Goal: Task Accomplishment & Management: Complete application form

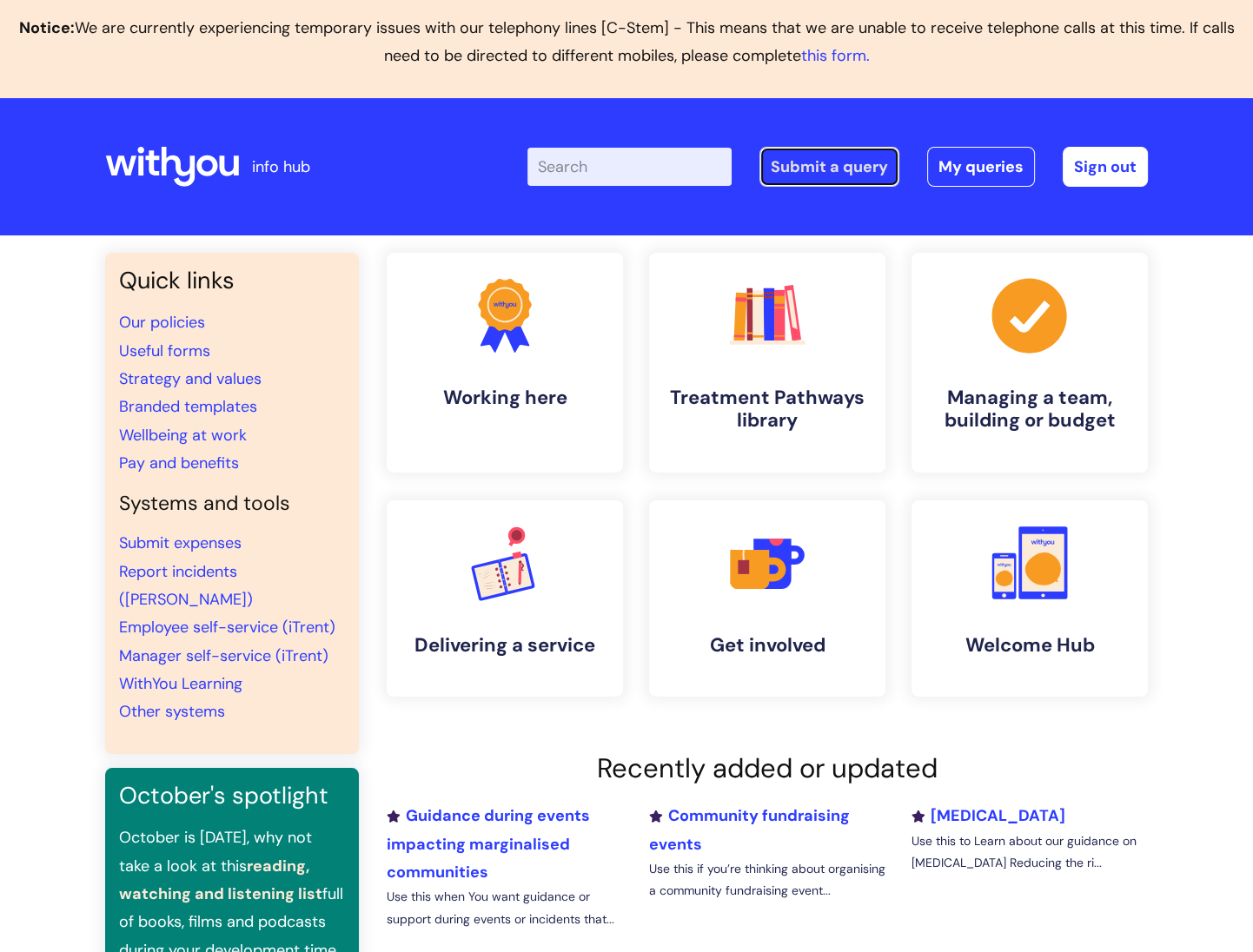
click at [849, 175] on link "Submit a query" at bounding box center [829, 167] width 140 height 40
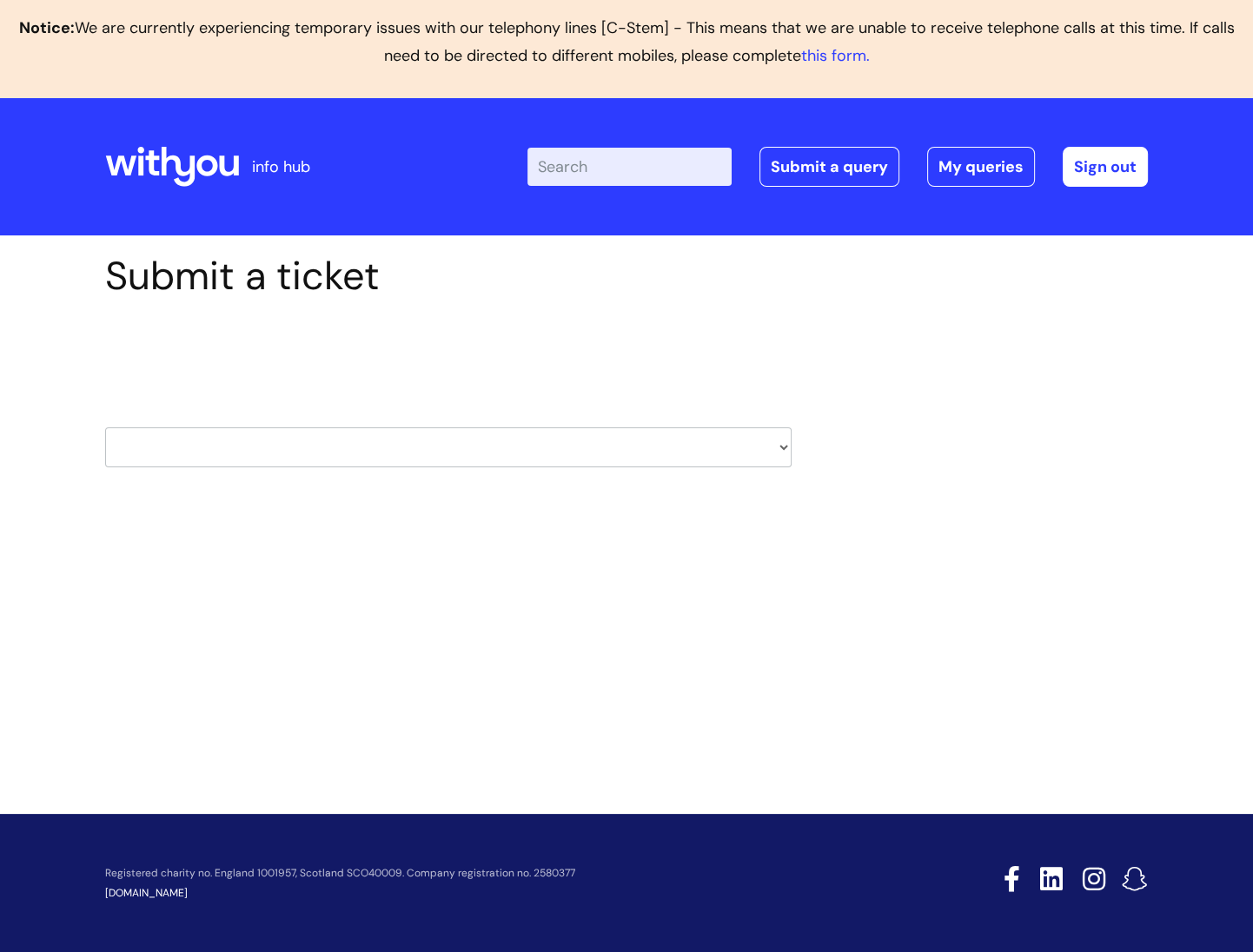
click at [476, 452] on select "HR / People IT and Support Clinical Drug Alerts Finance Accounts Data Support T…" at bounding box center [448, 448] width 686 height 40
select select "learning_and_development"
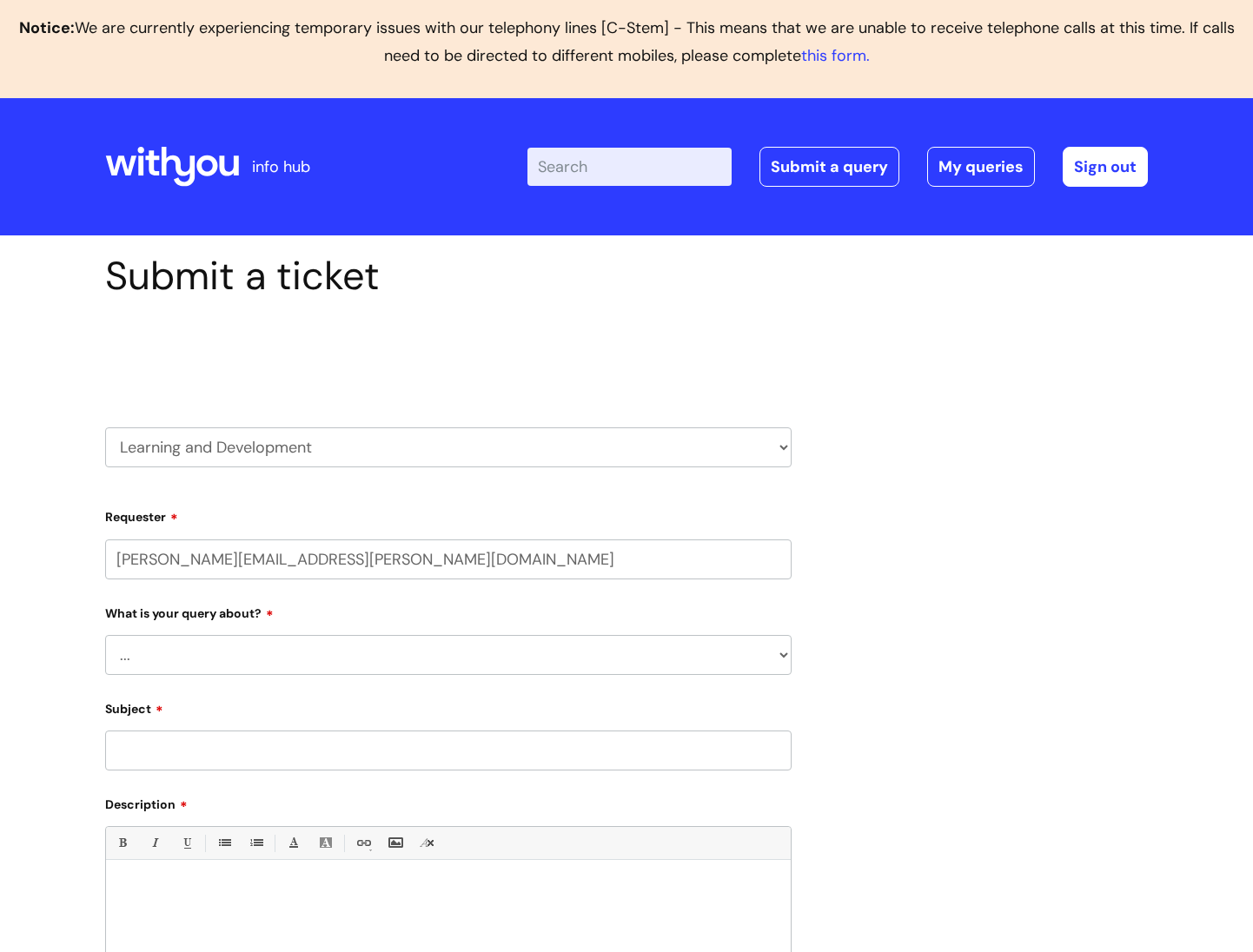
click at [687, 559] on input "[PERSON_NAME][EMAIL_ADDRESS][PERSON_NAME][DOMAIN_NAME]" at bounding box center [448, 559] width 686 height 40
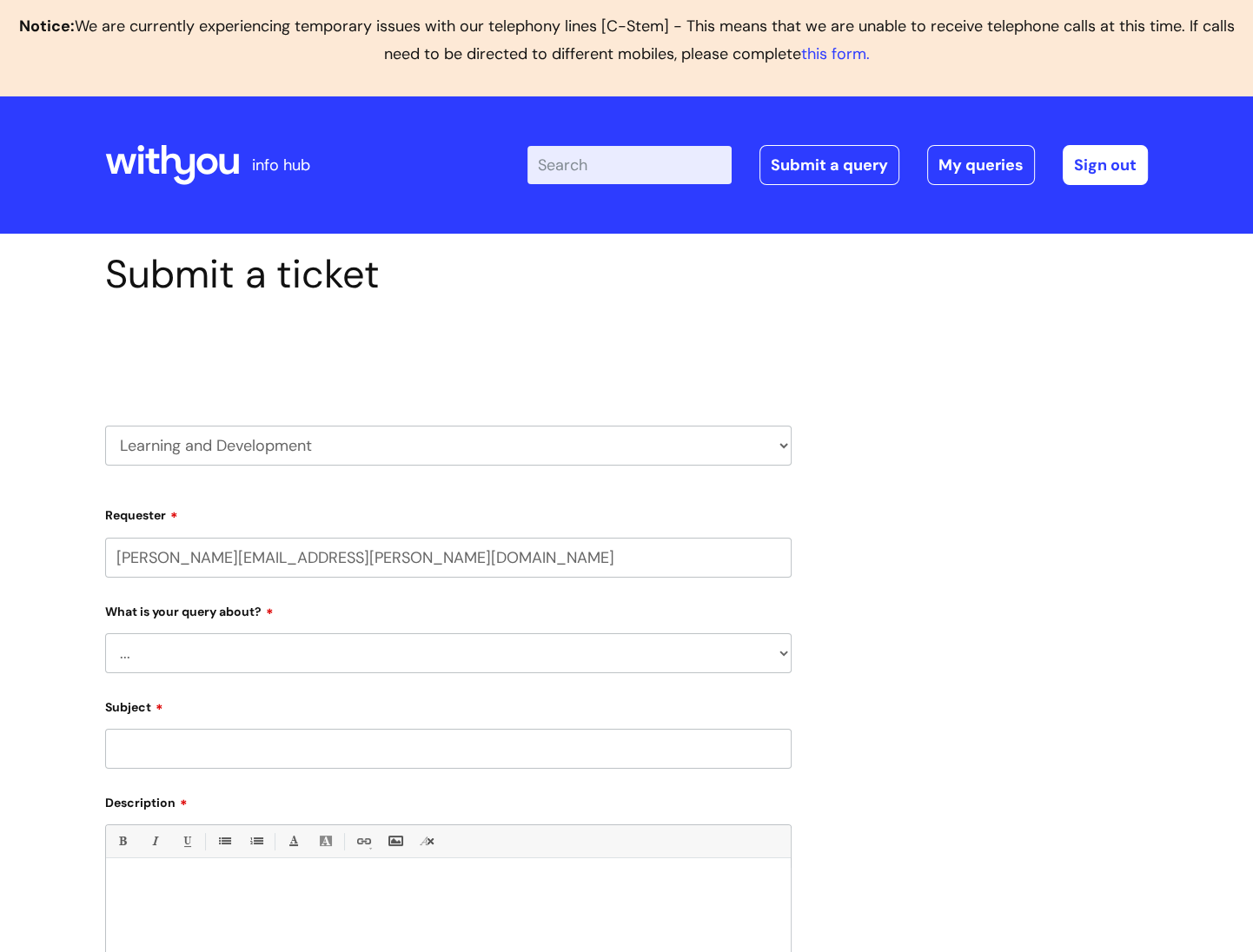
scroll to position [3, 0]
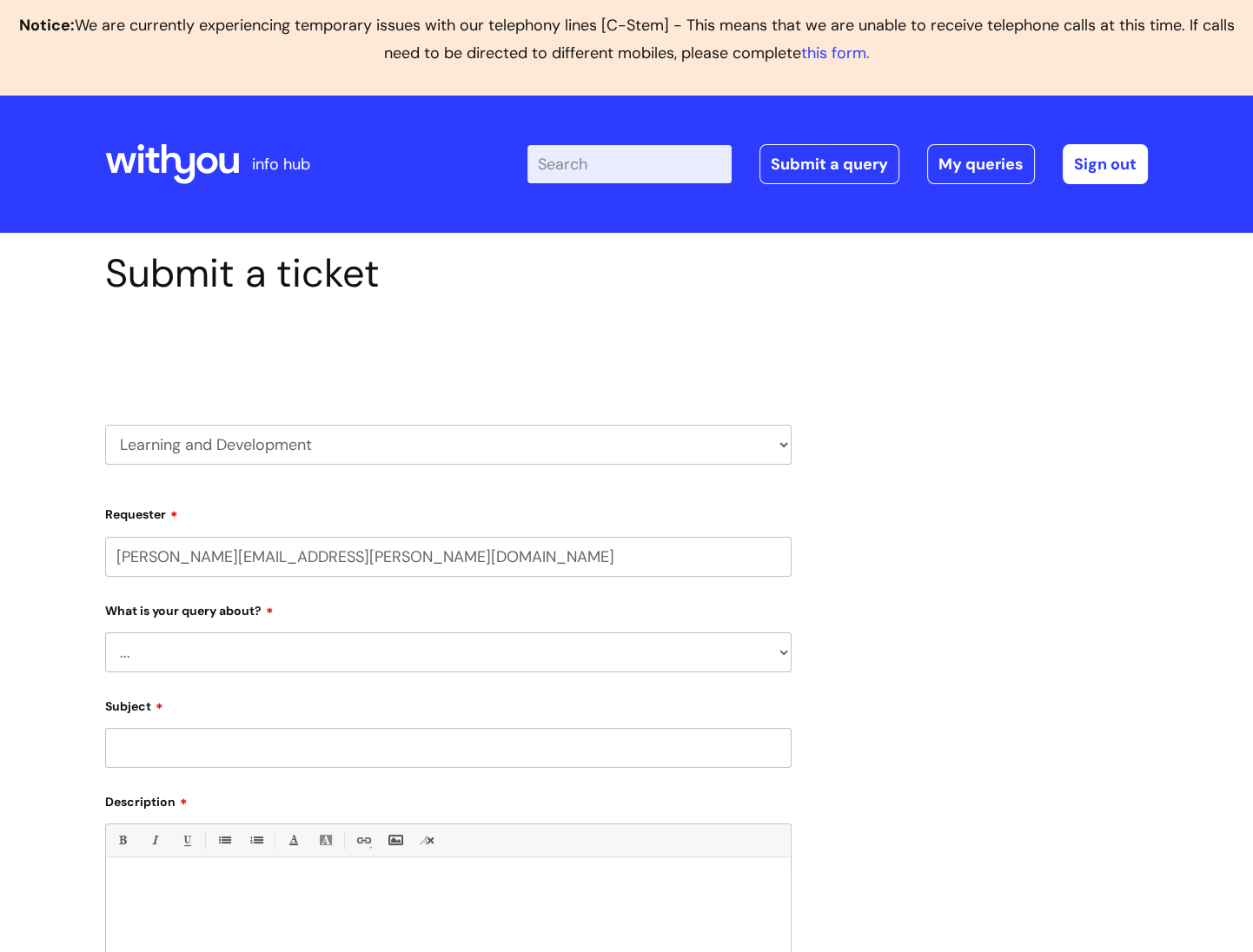
click at [250, 655] on select "... Question about a training course or session booking Ask about apprenticeshi…" at bounding box center [448, 652] width 686 height 40
select select "Can’t log in or access learning"
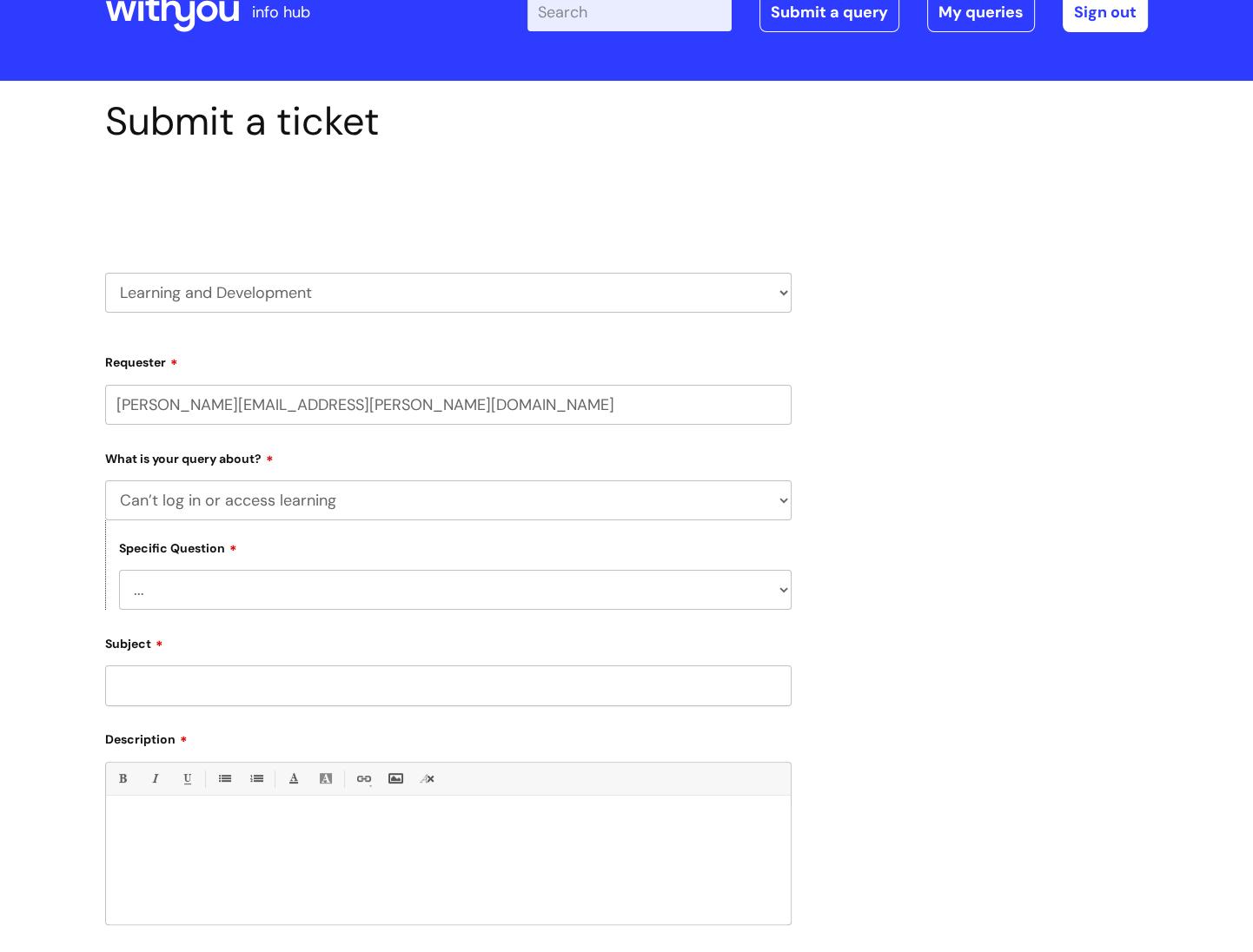
scroll to position [398, 0]
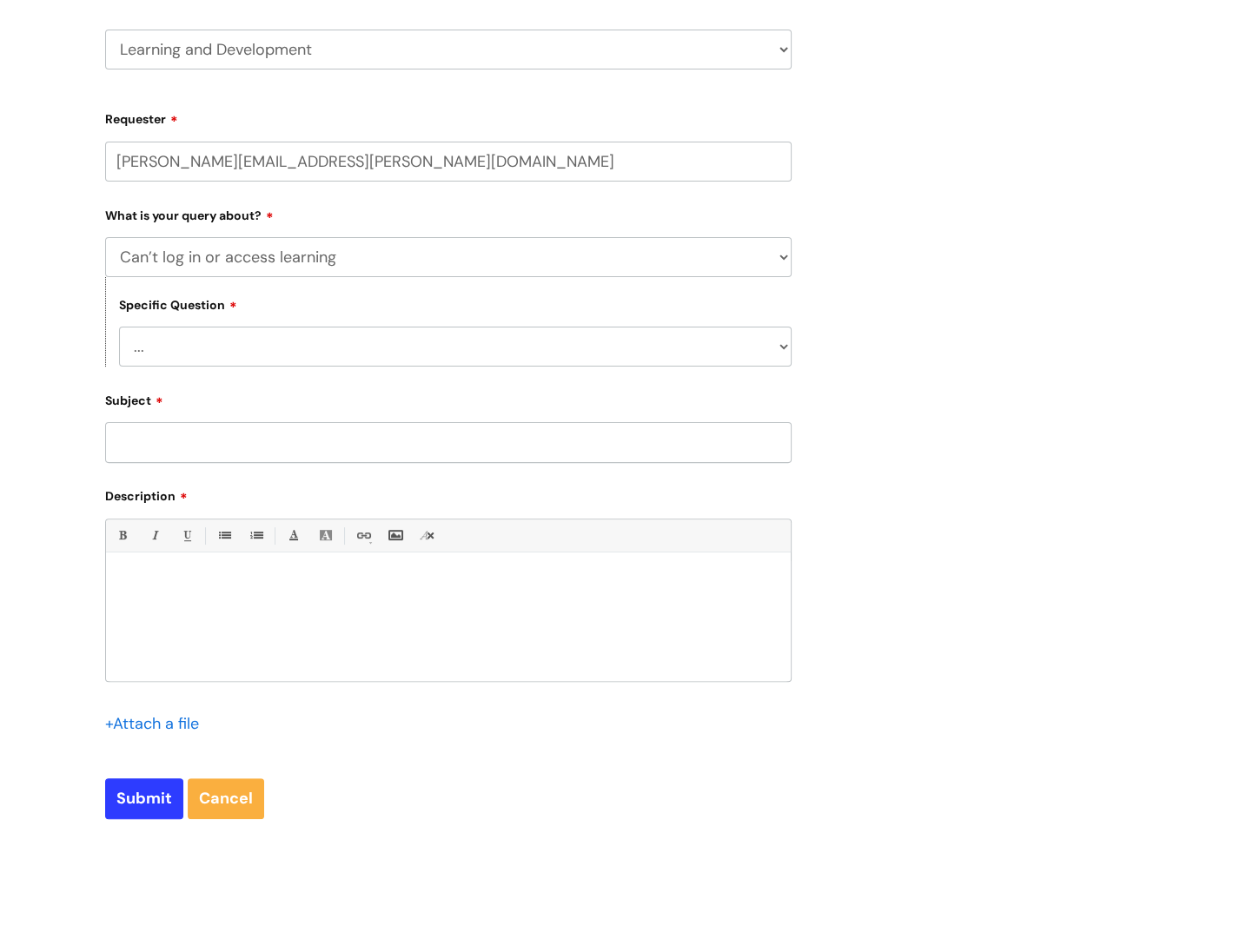
click at [225, 349] on select "... Issue accessing WithYou Learning Issue accessing an internal course Issue a…" at bounding box center [455, 347] width 673 height 40
select select "Issue accessing WithYou Learning"
click at [248, 447] on input "Subject" at bounding box center [448, 442] width 686 height 40
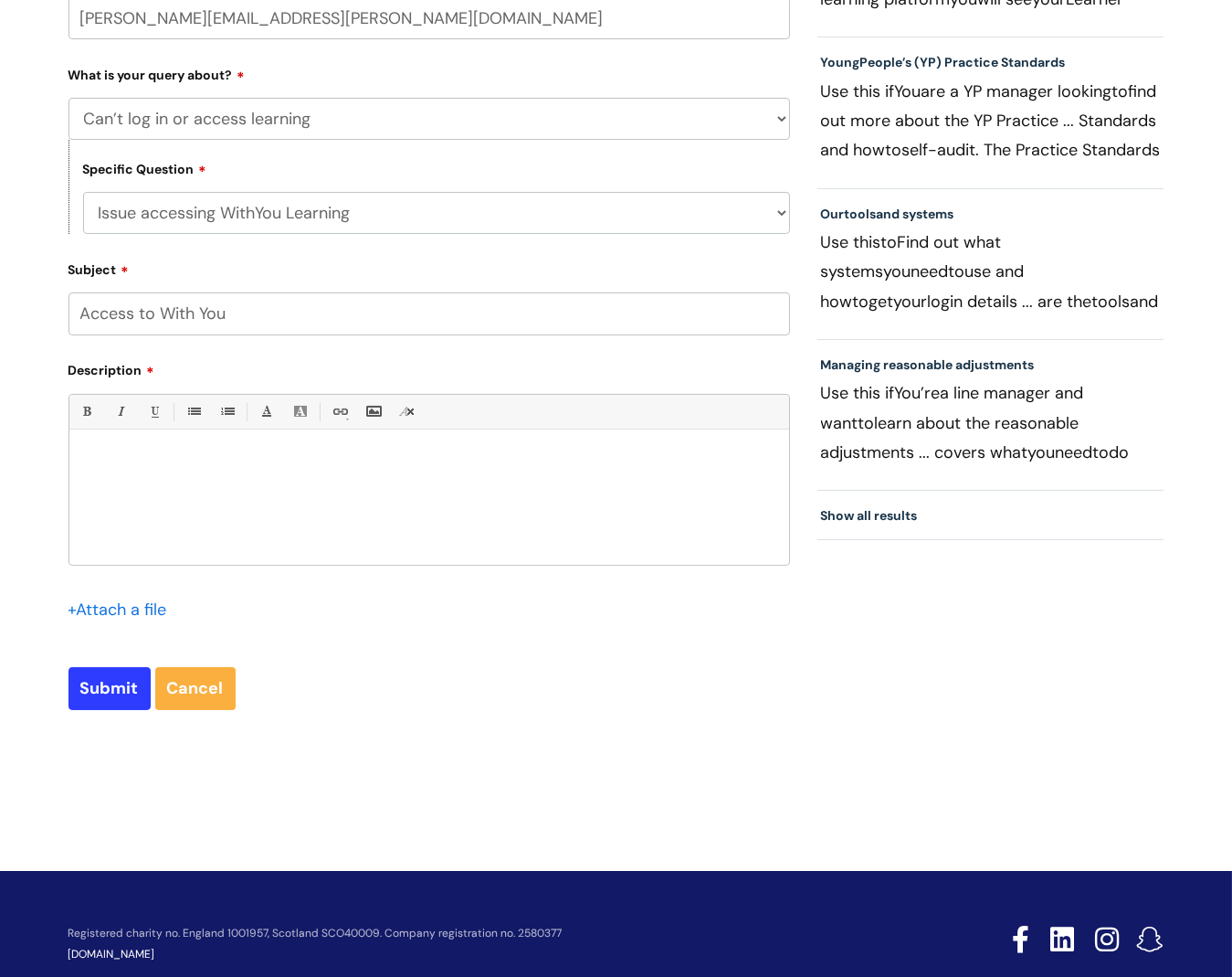
scroll to position [547, 0]
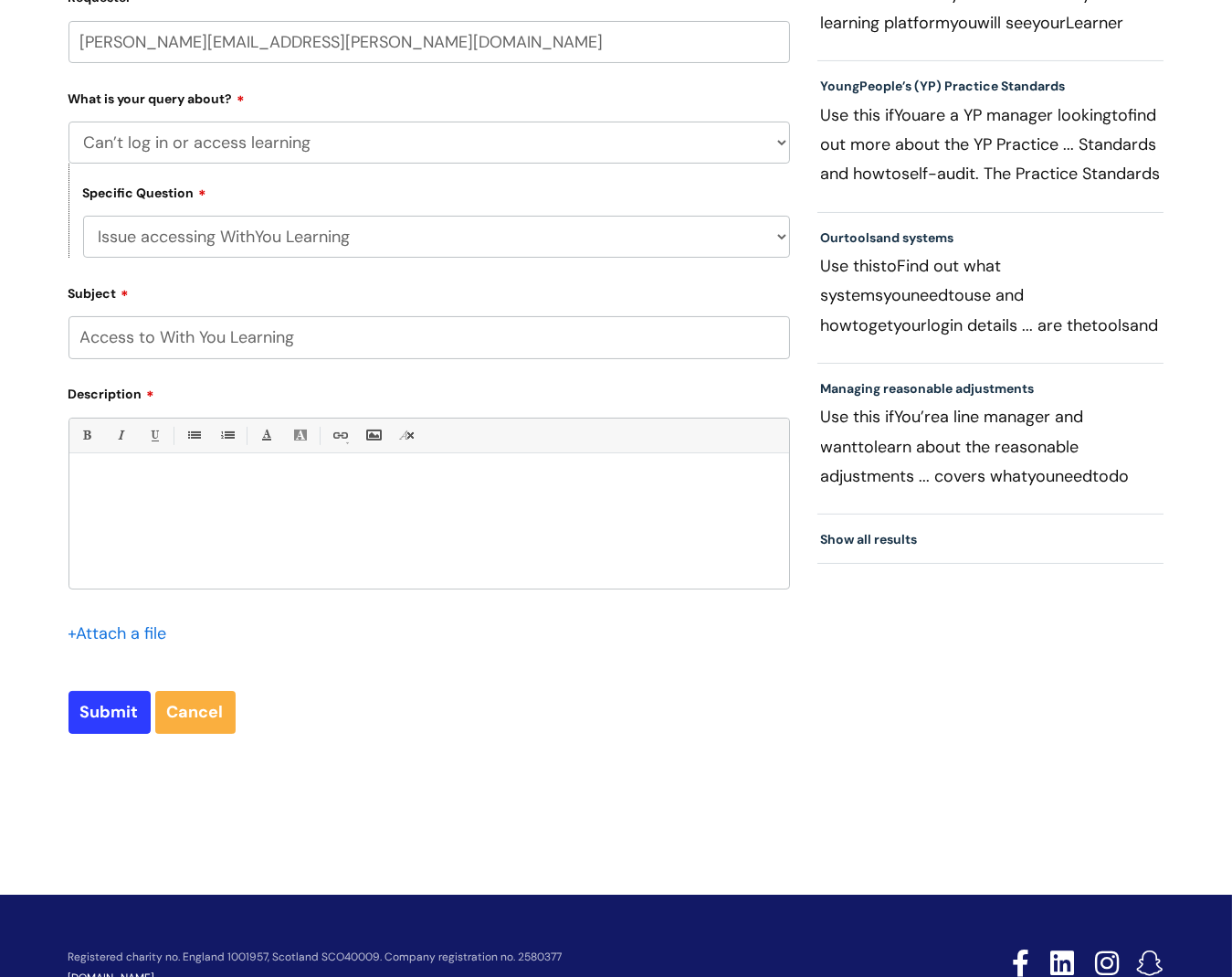
type input "Access to With You Learning"
click at [152, 491] on p at bounding box center [430, 483] width 693 height 16
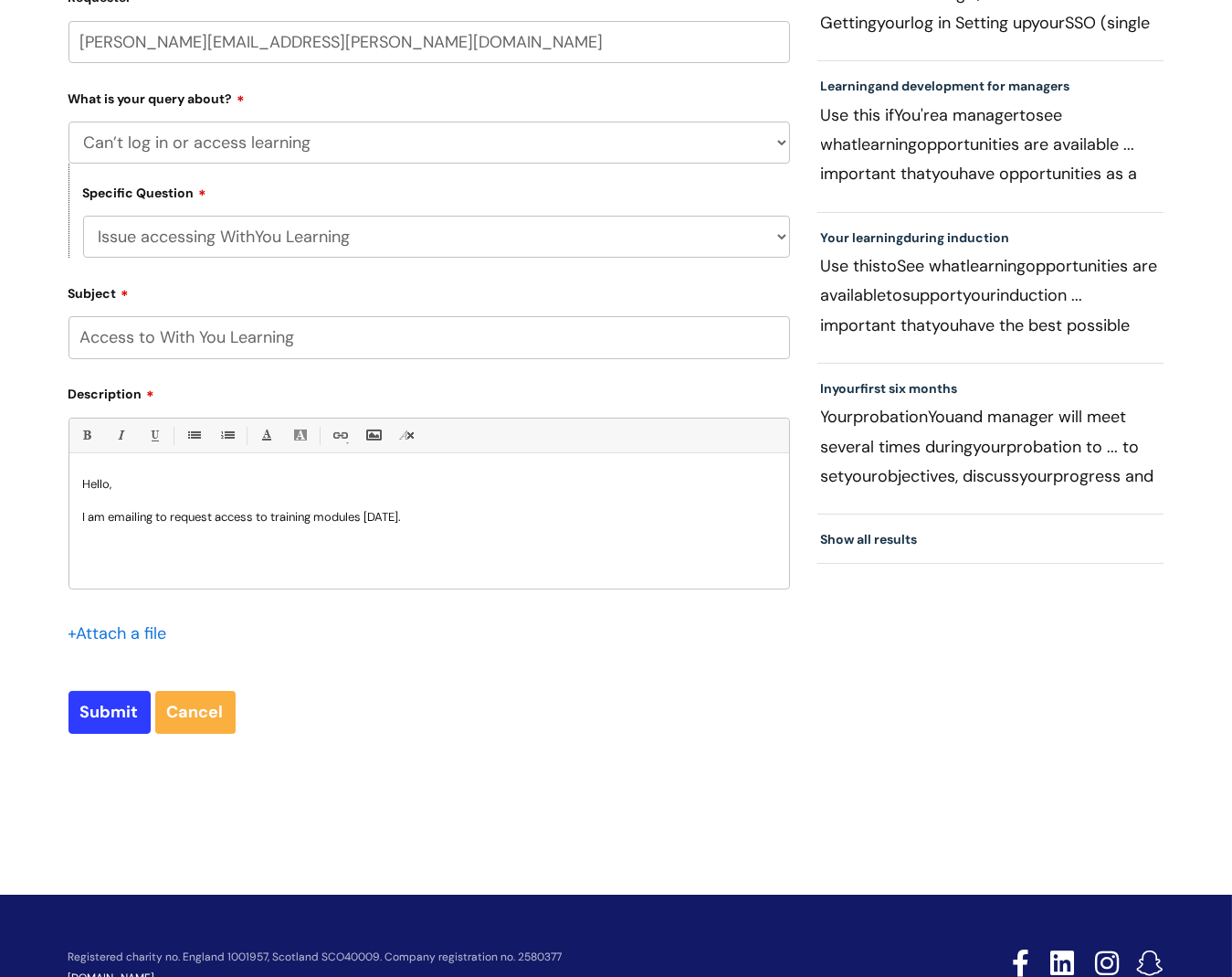
click at [329, 334] on input "Access to With You Learning" at bounding box center [429, 337] width 721 height 42
type input "Access to With You Learning - Hannah Drinkwater"
click at [420, 512] on p "I am emailing to request access to training modules today." at bounding box center [430, 517] width 693 height 16
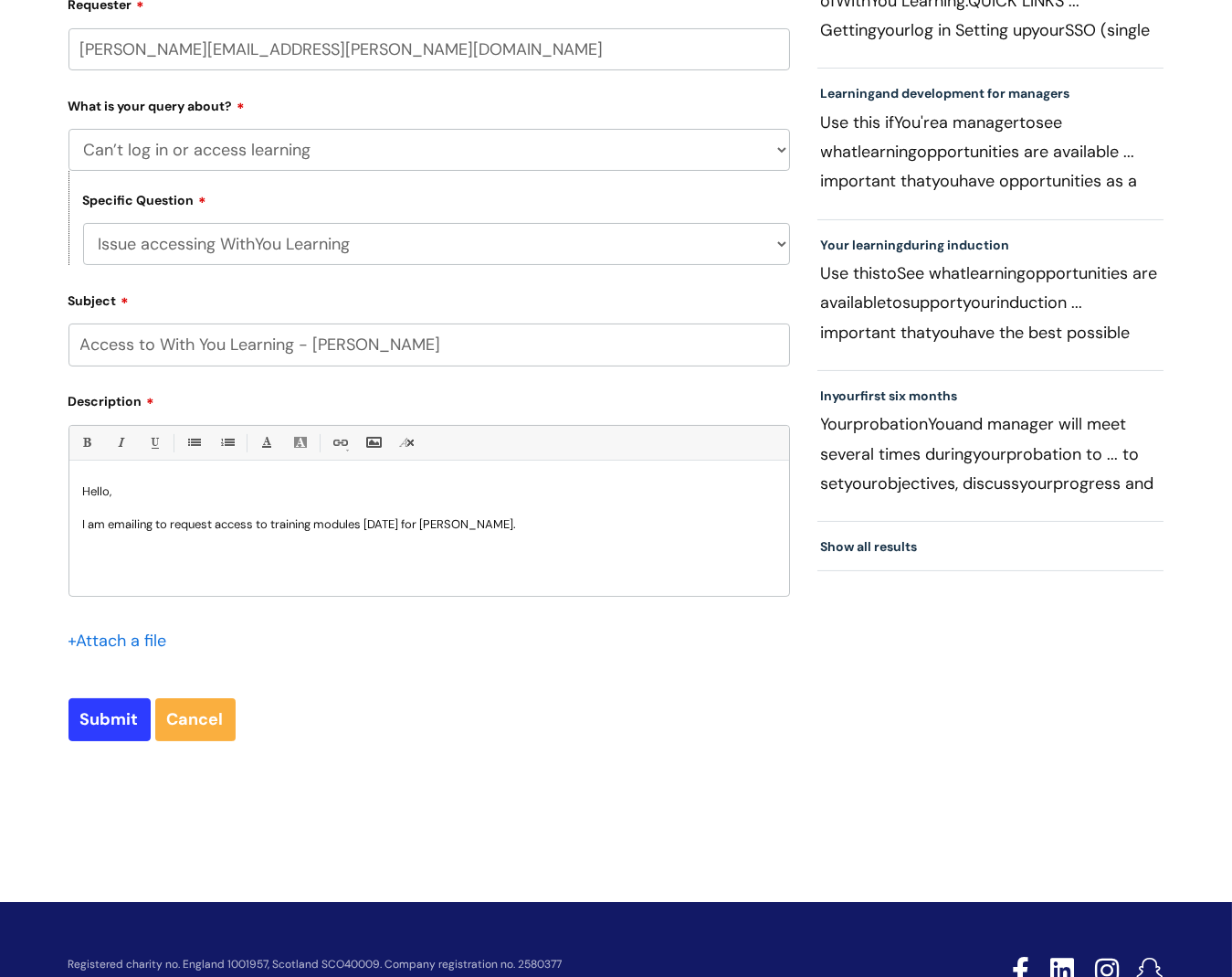
scroll to position [522, 0]
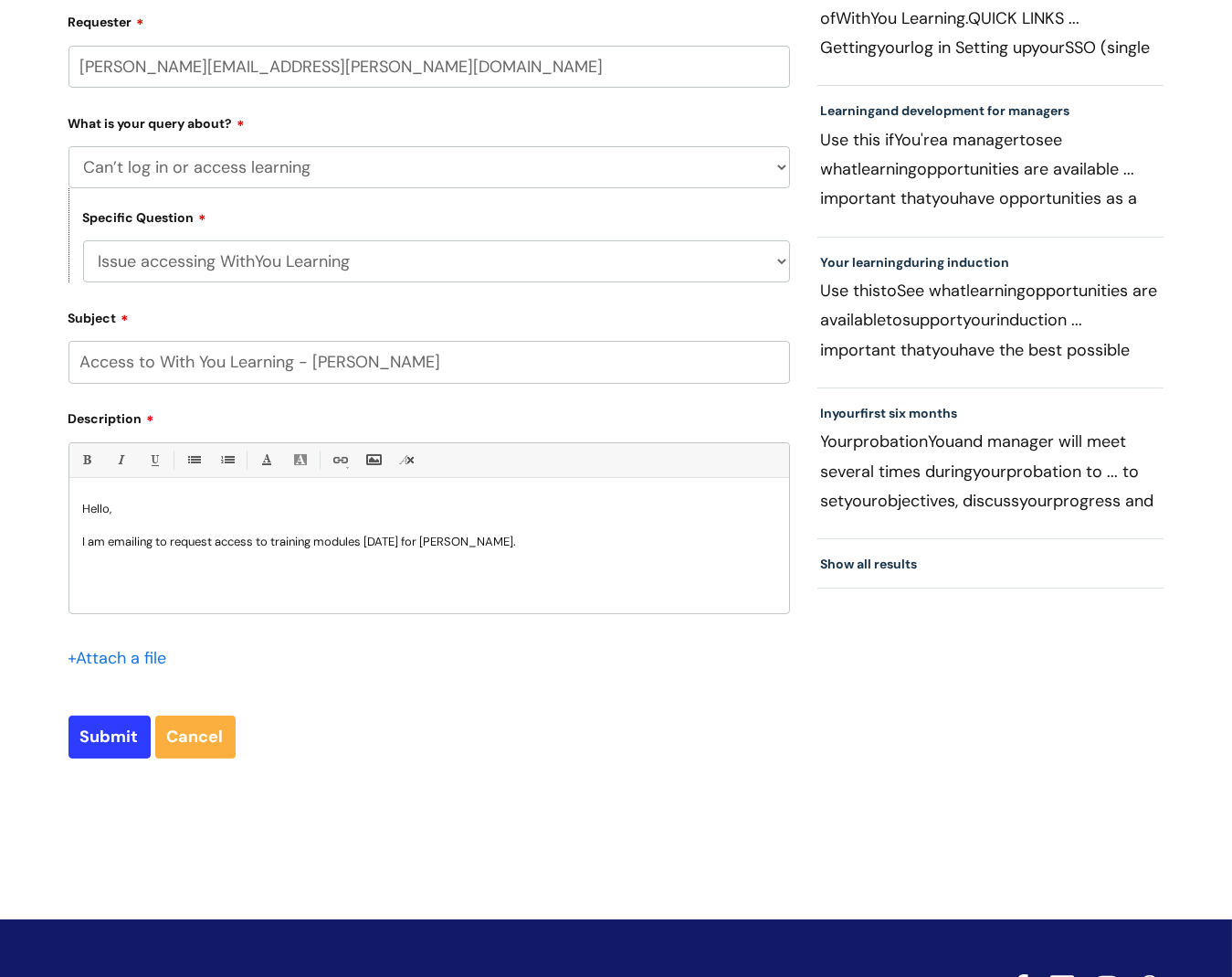
click at [545, 539] on p "I am emailing to request access to training modules today for Hannah Drinkwater." at bounding box center [430, 541] width 693 height 16
click at [601, 538] on p "I am emailing to request access to training modules today for Hannah Drinkwater…" at bounding box center [430, 539] width 693 height 16
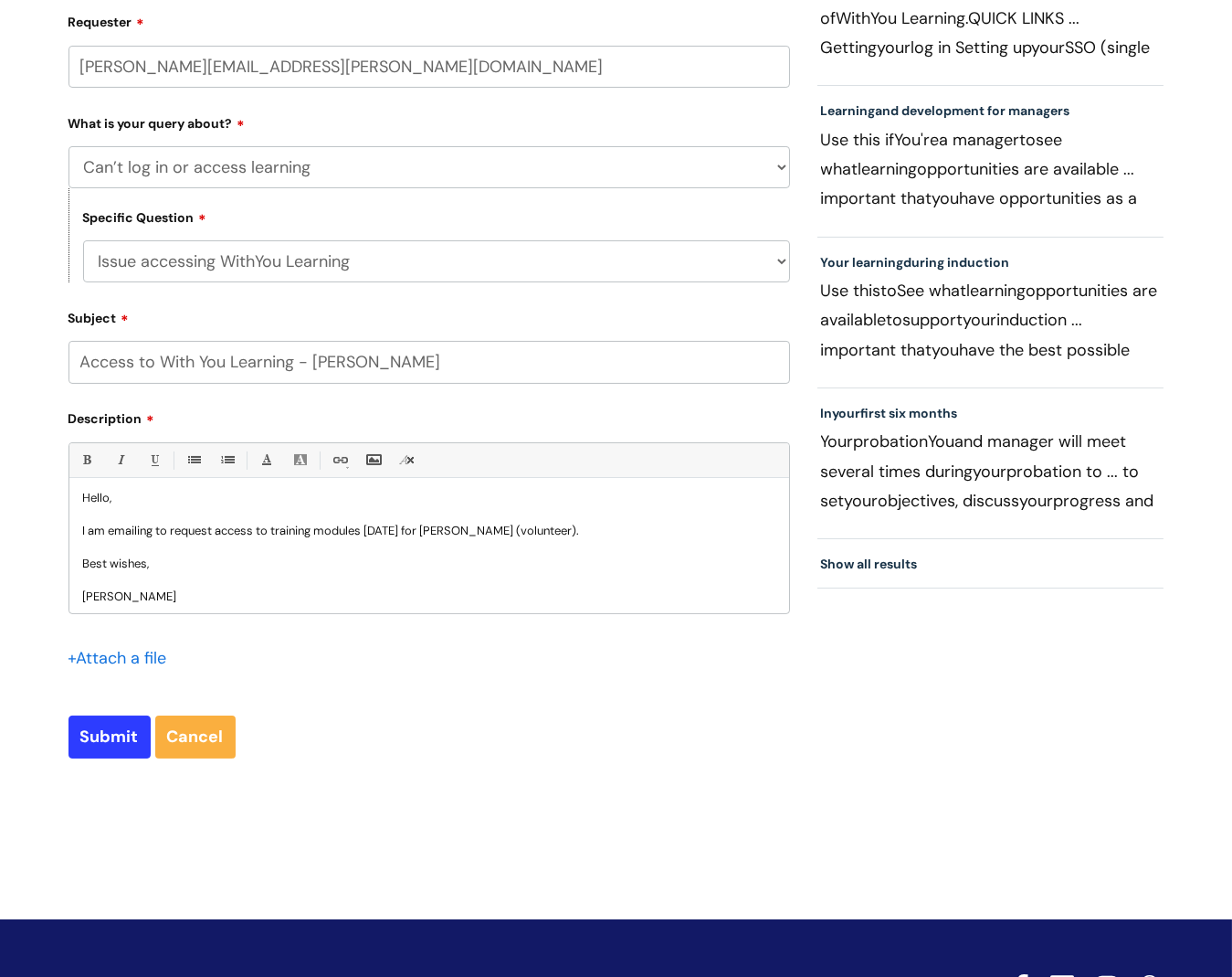
scroll to position [14, 0]
click at [589, 533] on p "I am emailing to request access to training modules today for Hannah Drinkwater…" at bounding box center [430, 527] width 693 height 16
click at [137, 589] on p "Adam" at bounding box center [430, 592] width 693 height 16
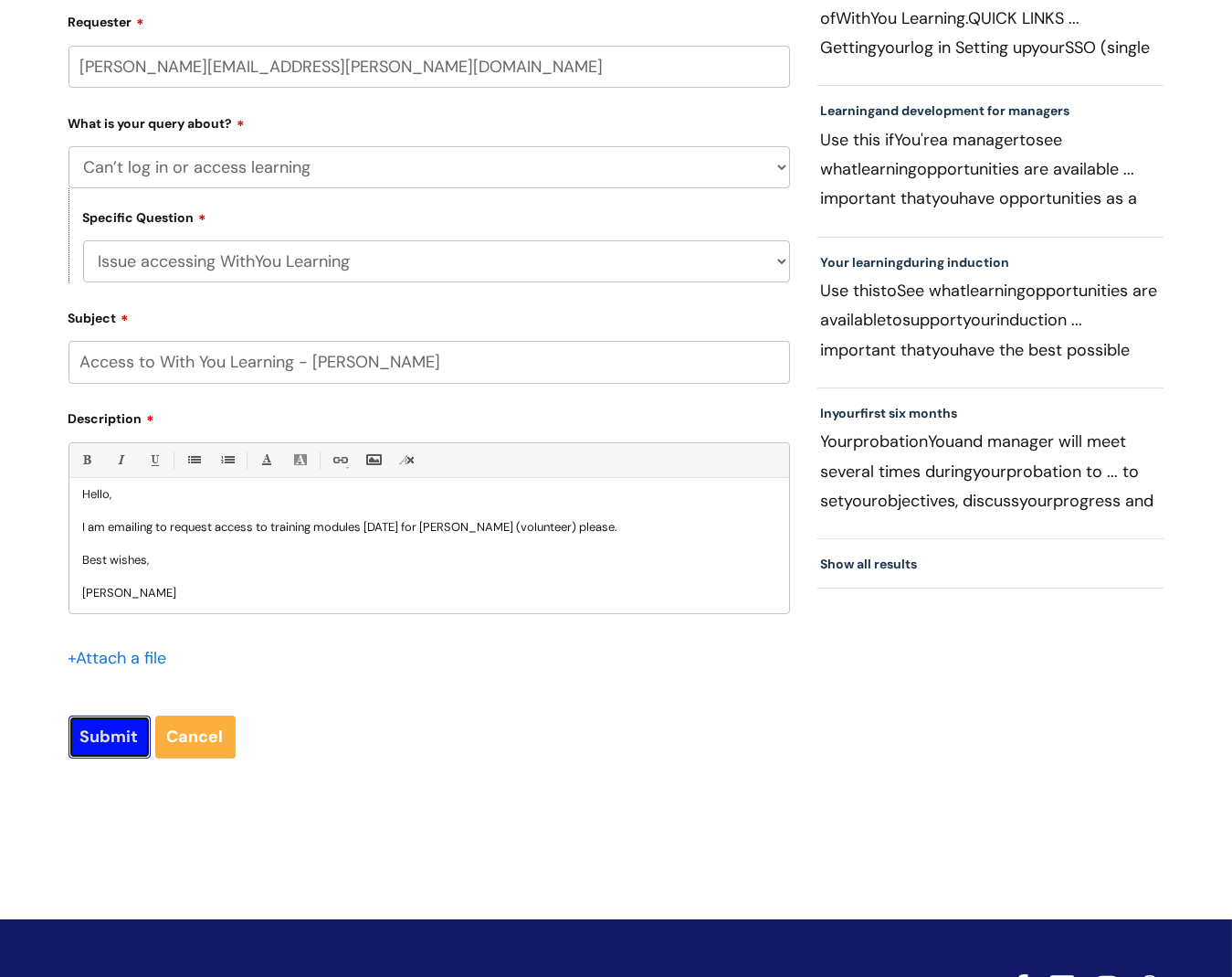
click at [93, 744] on input "Submit" at bounding box center [109, 737] width 83 height 42
type input "Please Wait..."
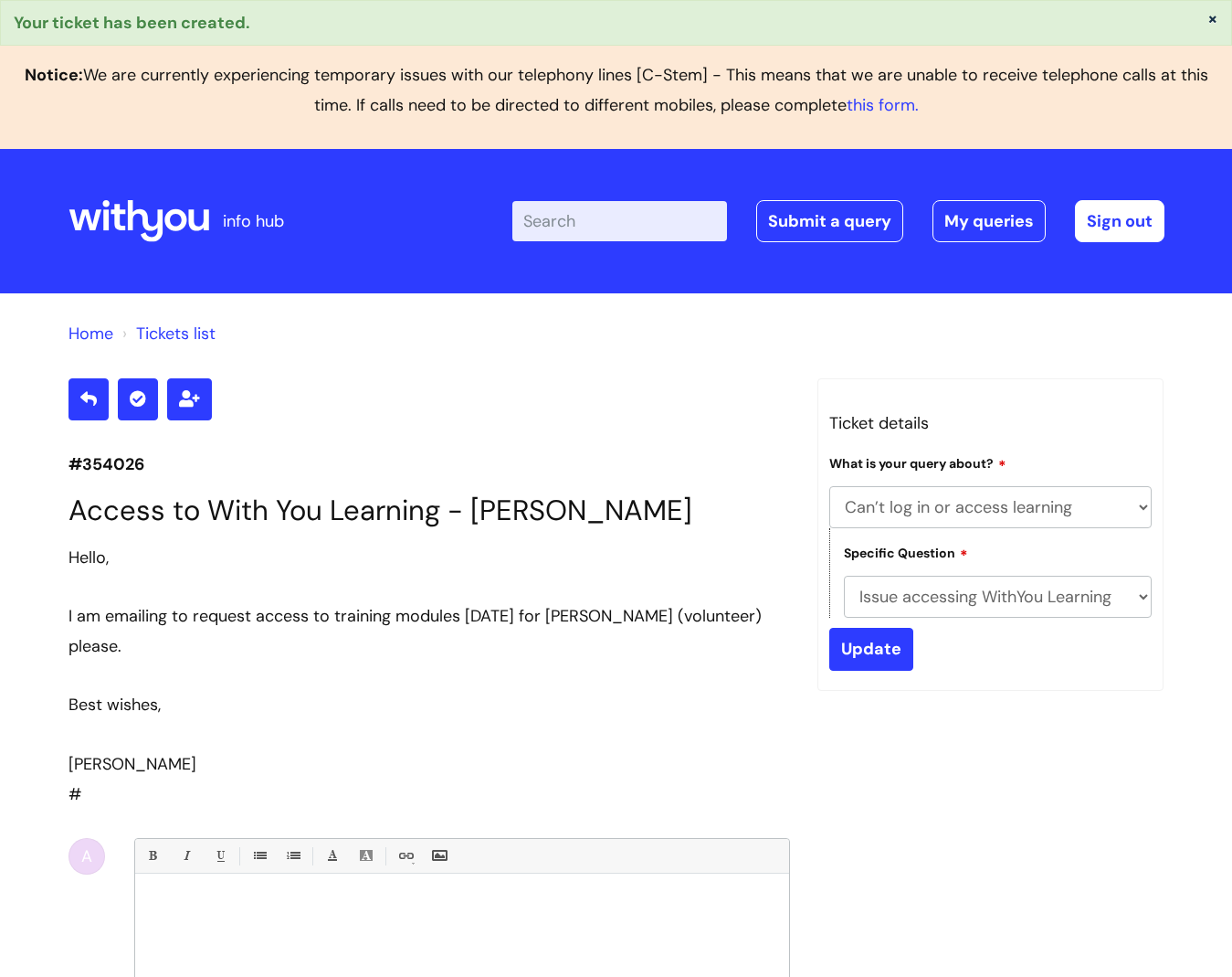
select select "Can’t log in or access learning"
select select "Issue accessing WithYou Learning"
